Goal: Register for event/course

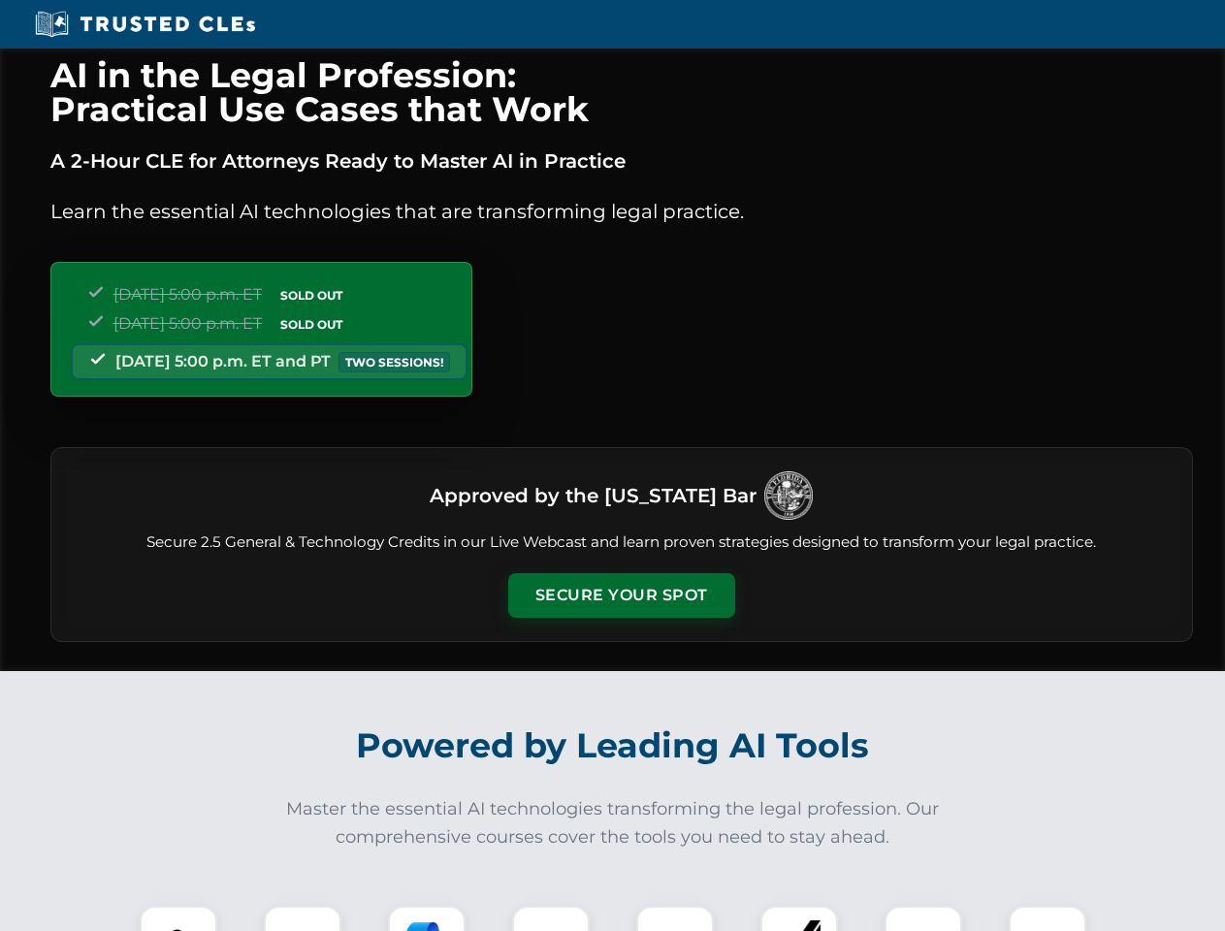
click at [621, 596] on button "Secure Your Spot" at bounding box center [621, 595] width 227 height 45
click at [179, 919] on img at bounding box center [178, 945] width 56 height 56
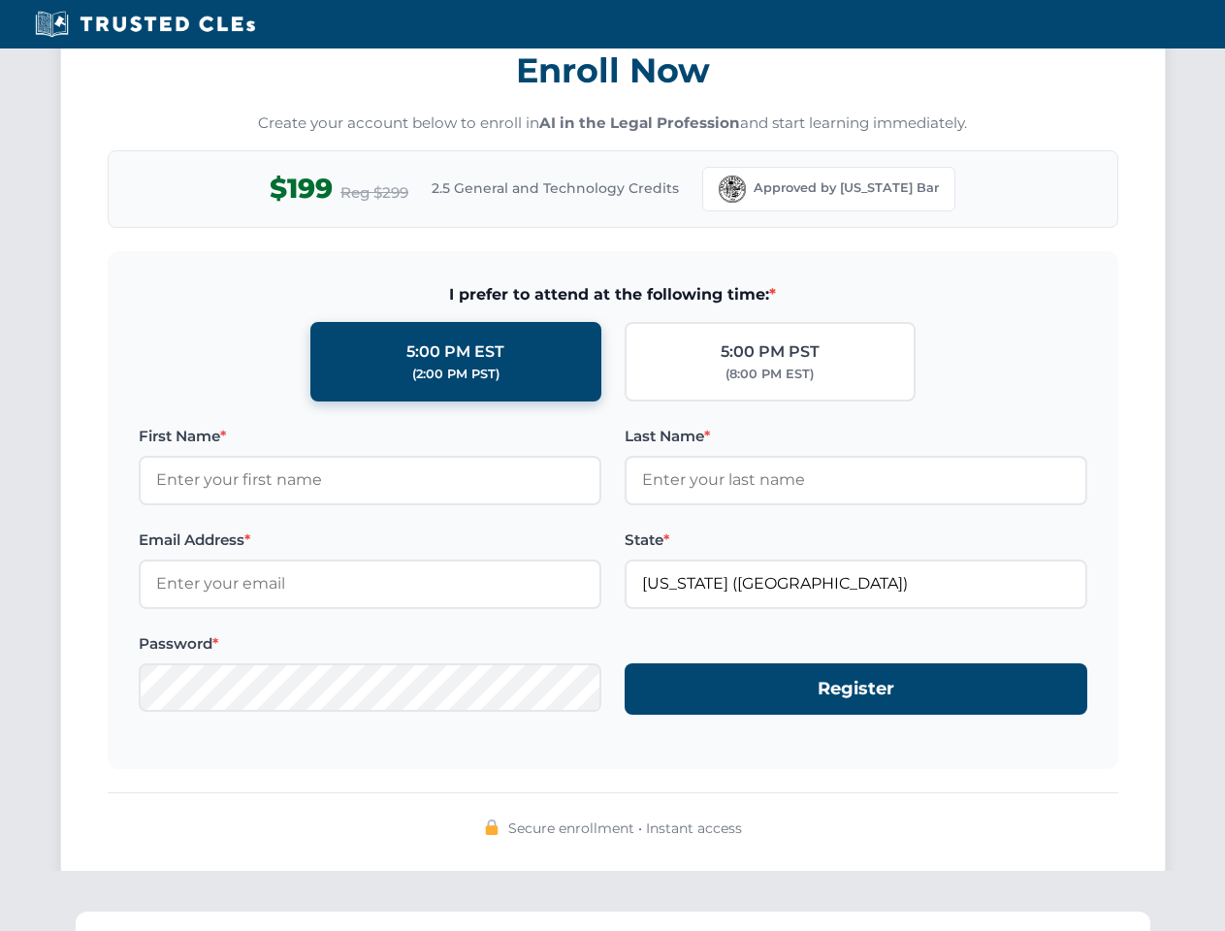
scroll to position [1905, 0]
